Goal: Task Accomplishment & Management: Manage account settings

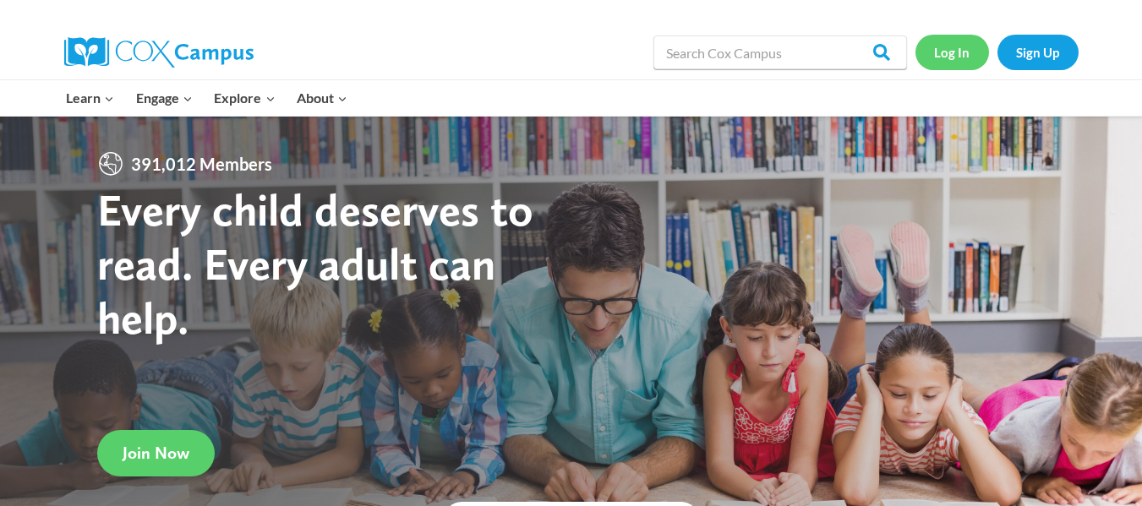
click at [944, 45] on link "Log In" at bounding box center [953, 52] width 74 height 35
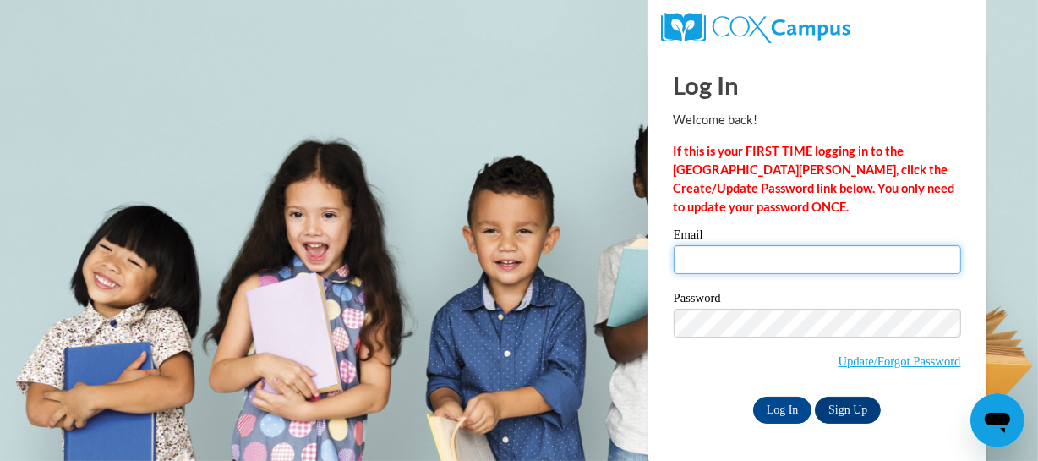
click at [697, 260] on input "Email" at bounding box center [817, 259] width 287 height 29
type input "monica.schexnayder@yahoo.com"
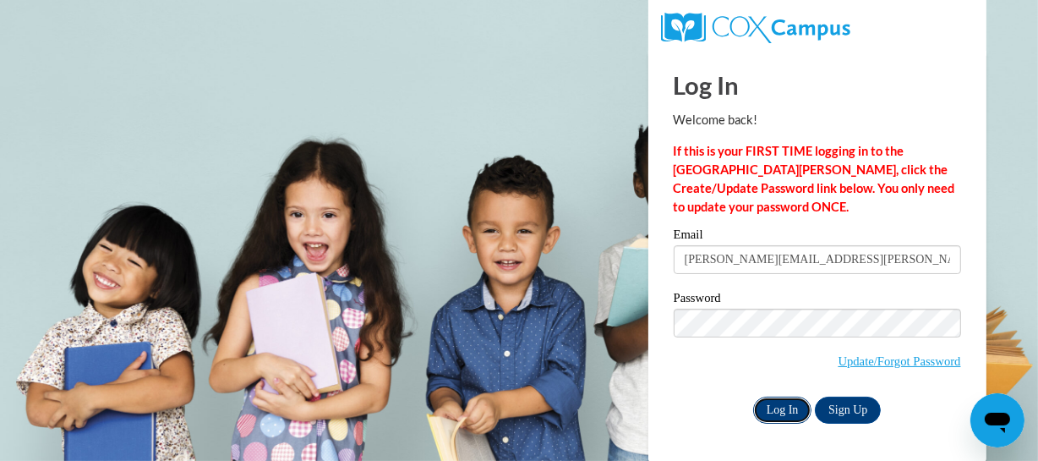
click at [769, 411] on input "Log In" at bounding box center [782, 410] width 59 height 27
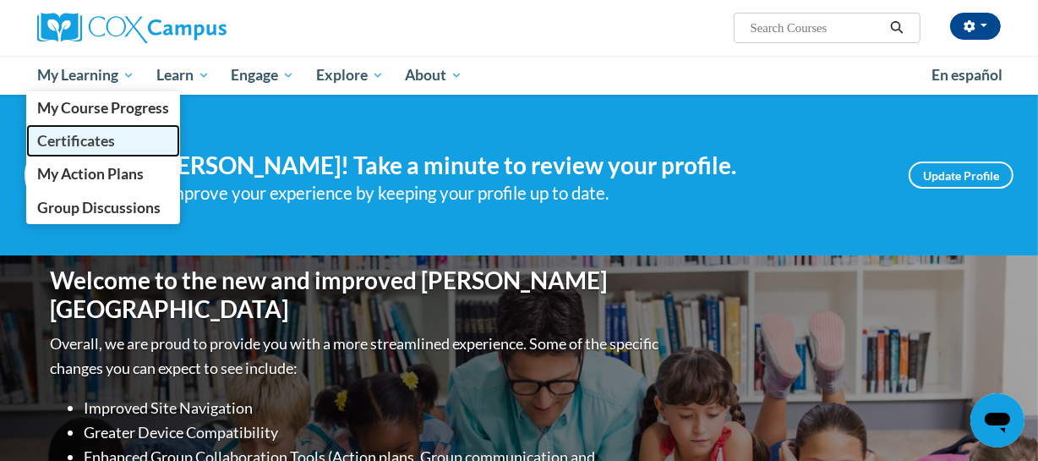
click at [108, 149] on span "Certificates" at bounding box center [76, 141] width 78 height 18
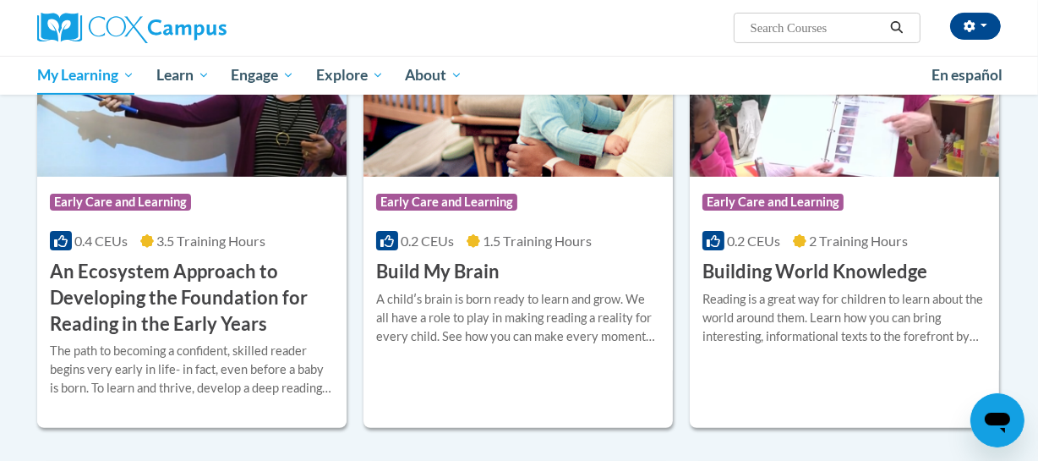
scroll to position [803, 0]
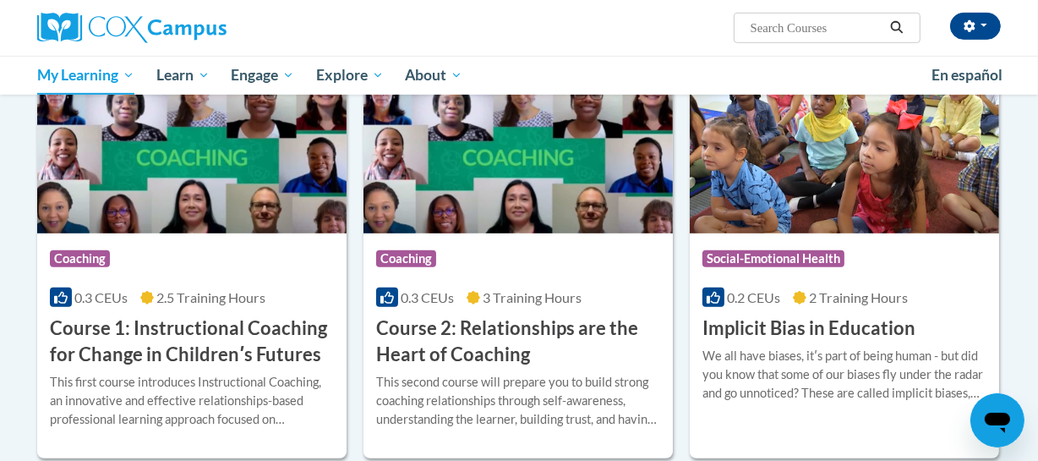
drag, startPoint x: 1035, startPoint y: 176, endPoint x: 1044, endPoint y: 222, distance: 47.4
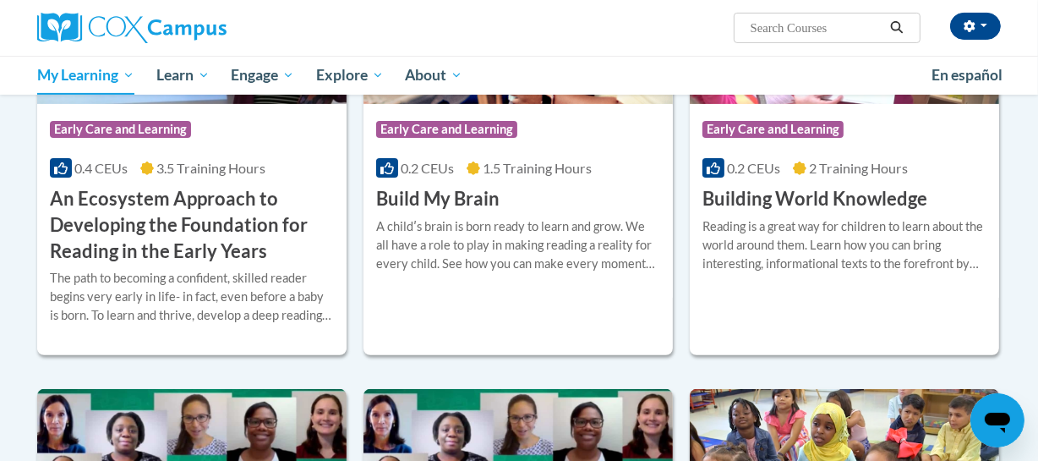
scroll to position [434, 0]
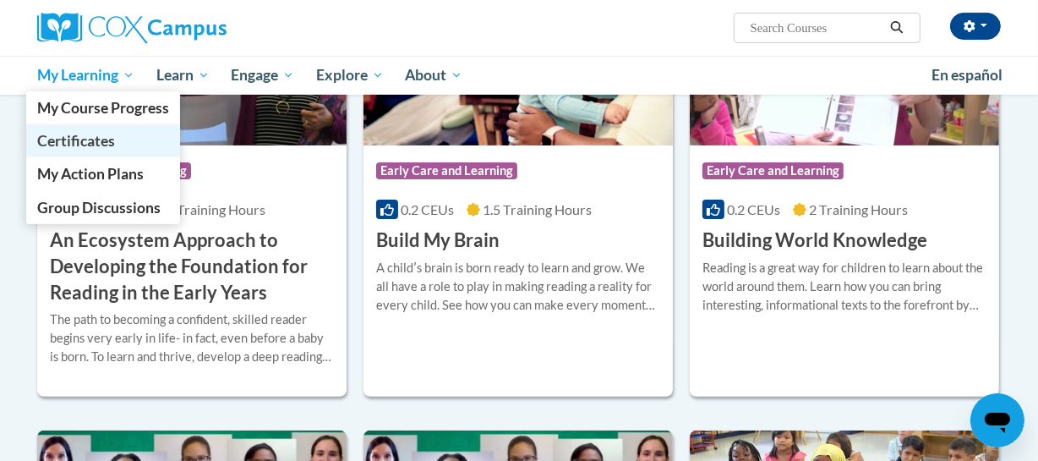
click at [98, 142] on span "Certificates" at bounding box center [76, 141] width 78 height 18
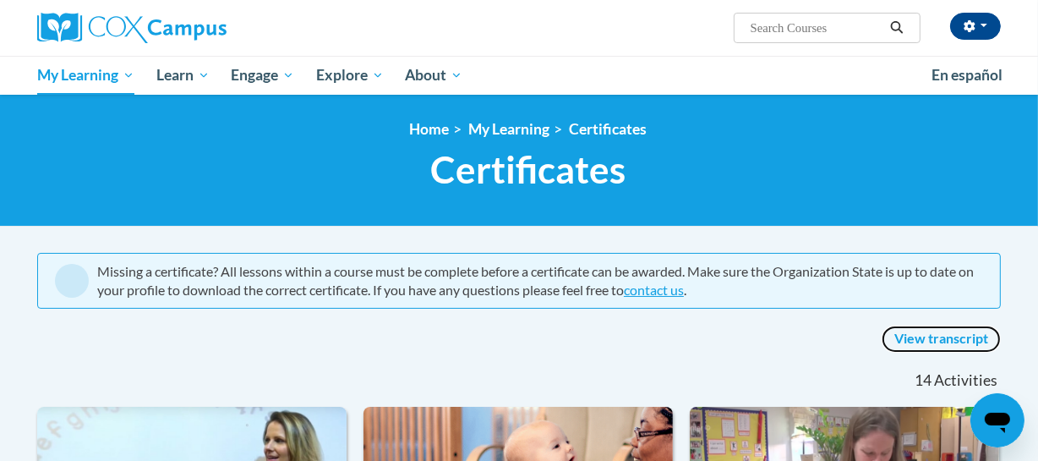
click at [944, 337] on link "View transcript" at bounding box center [941, 339] width 119 height 27
